Goal: Navigation & Orientation: Find specific page/section

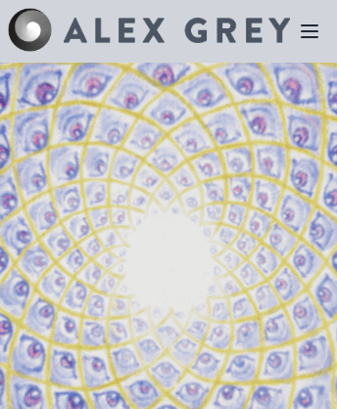
scroll to position [2997, 0]
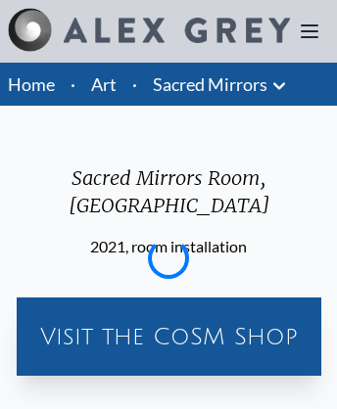
click at [149, 31] on img at bounding box center [177, 30] width 226 height 25
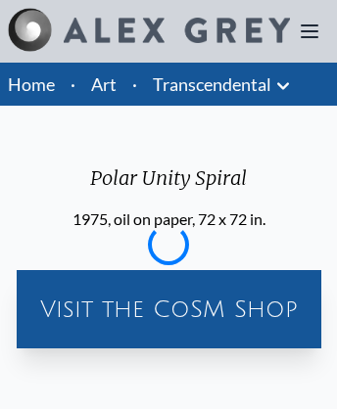
click at [31, 84] on link "Home" at bounding box center [31, 84] width 47 height 22
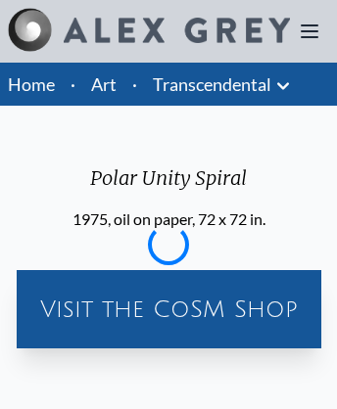
click at [167, 309] on div "Visit the CoSM Shop" at bounding box center [168, 309] width 289 height 63
